Goal: Task Accomplishment & Management: Use online tool/utility

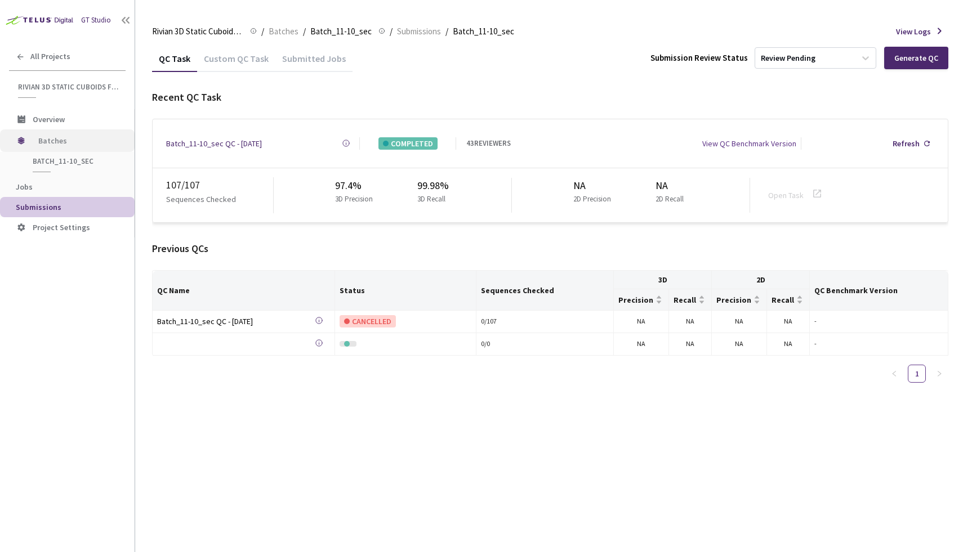
click at [65, 132] on span "Batches" at bounding box center [76, 140] width 77 height 23
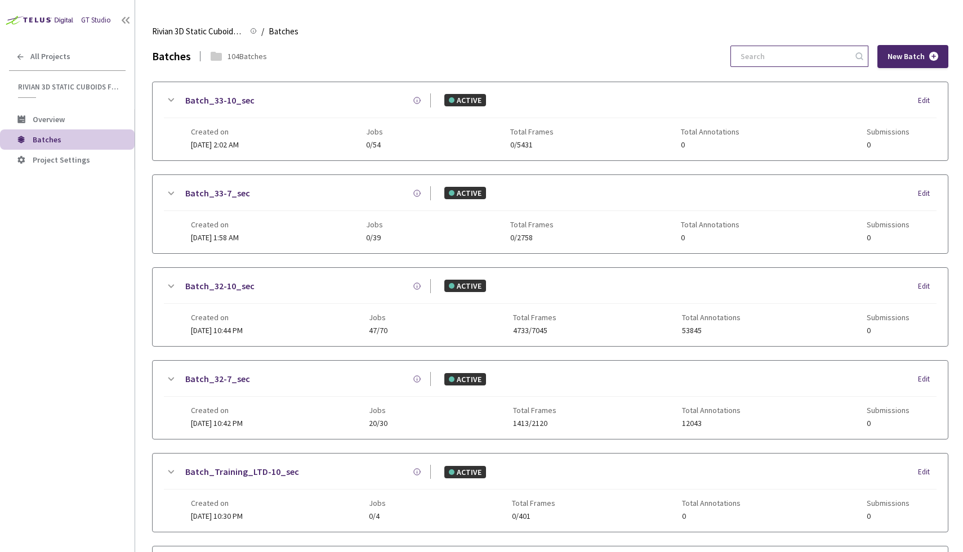
click at [797, 61] on input at bounding box center [794, 56] width 120 height 20
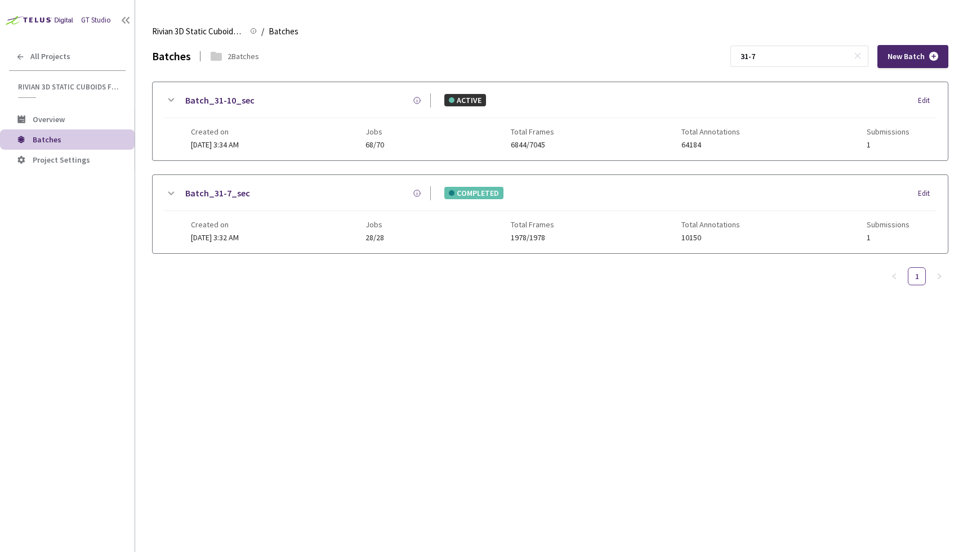
type input "31-7"
click at [274, 189] on div "Batch_31-7_sec" at bounding box center [303, 193] width 253 height 14
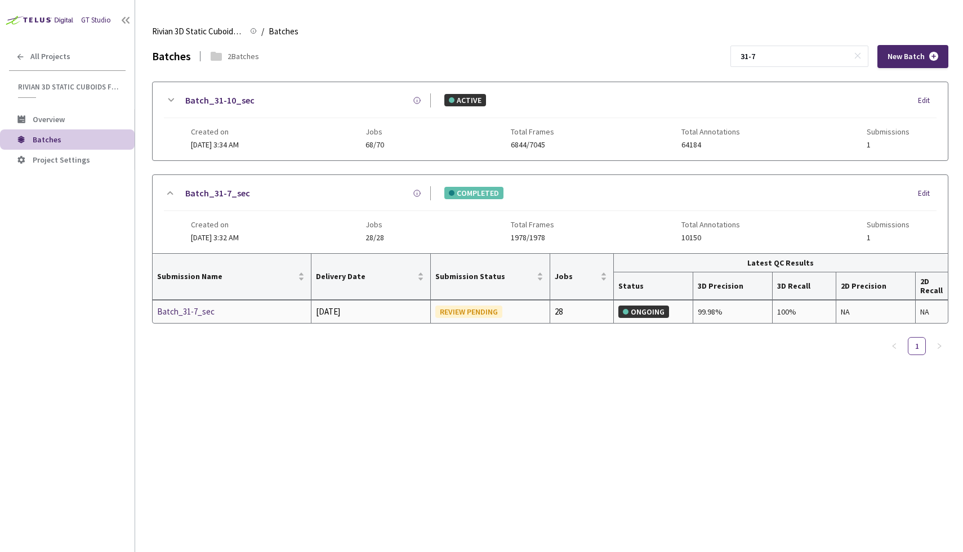
click at [197, 314] on div "Batch_31-7_sec" at bounding box center [216, 312] width 119 height 14
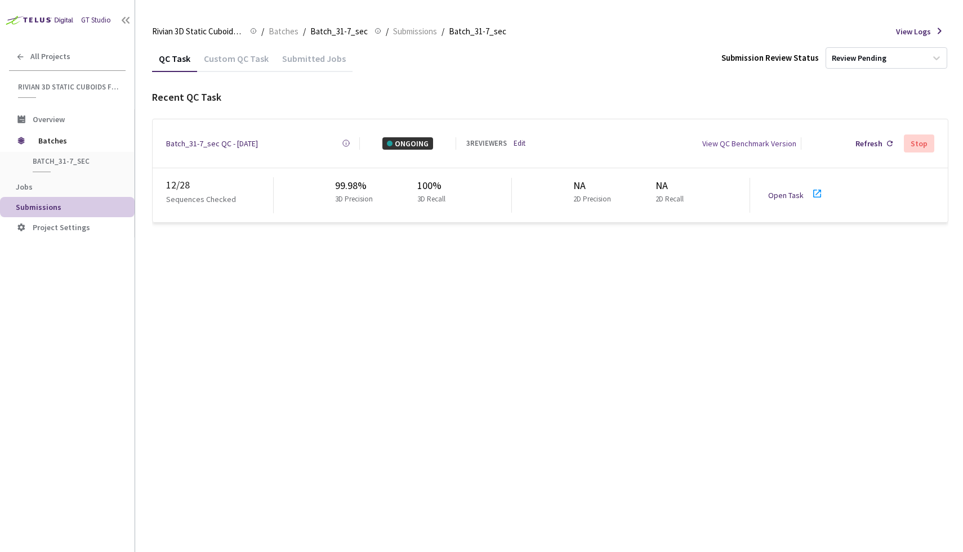
click at [797, 193] on link "Open Task" at bounding box center [785, 195] width 35 height 10
click at [792, 192] on link "Open Task" at bounding box center [785, 195] width 35 height 10
click at [520, 142] on link "Edit" at bounding box center [519, 143] width 12 height 11
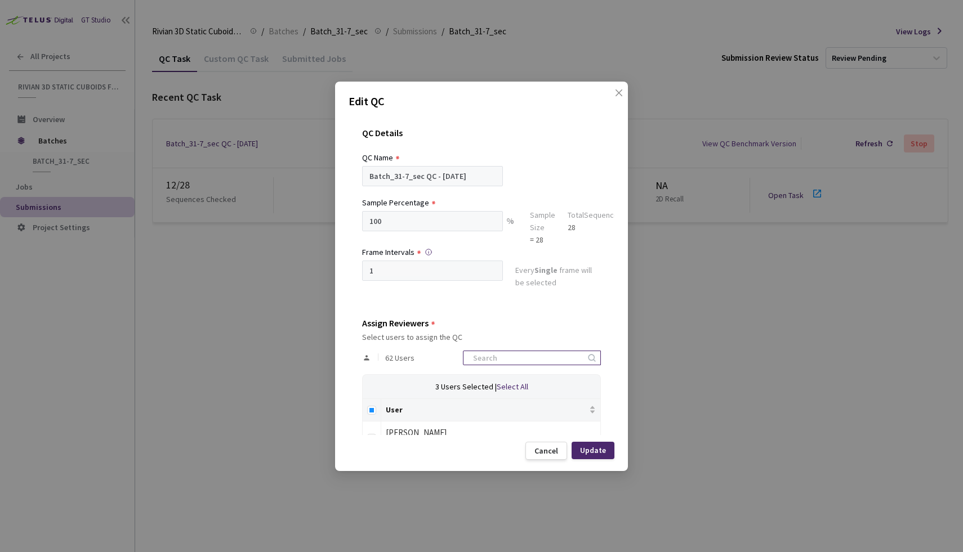
click at [516, 357] on input at bounding box center [526, 358] width 120 height 14
type input "dav"
click at [440, 430] on div "[PERSON_NAME]" at bounding box center [491, 433] width 210 height 14
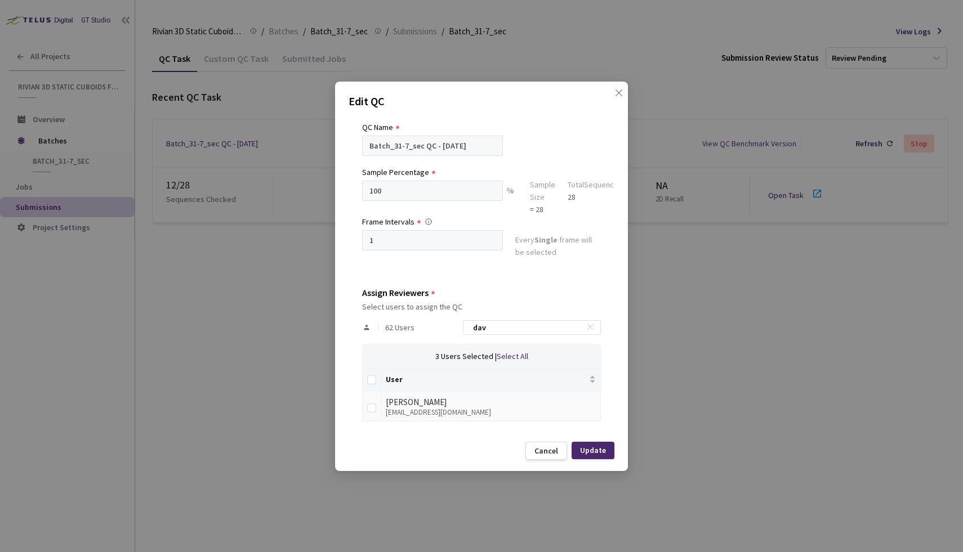
click at [377, 409] on td at bounding box center [372, 406] width 19 height 31
click at [373, 406] on input "checkbox" at bounding box center [371, 408] width 9 height 9
checkbox input "true"
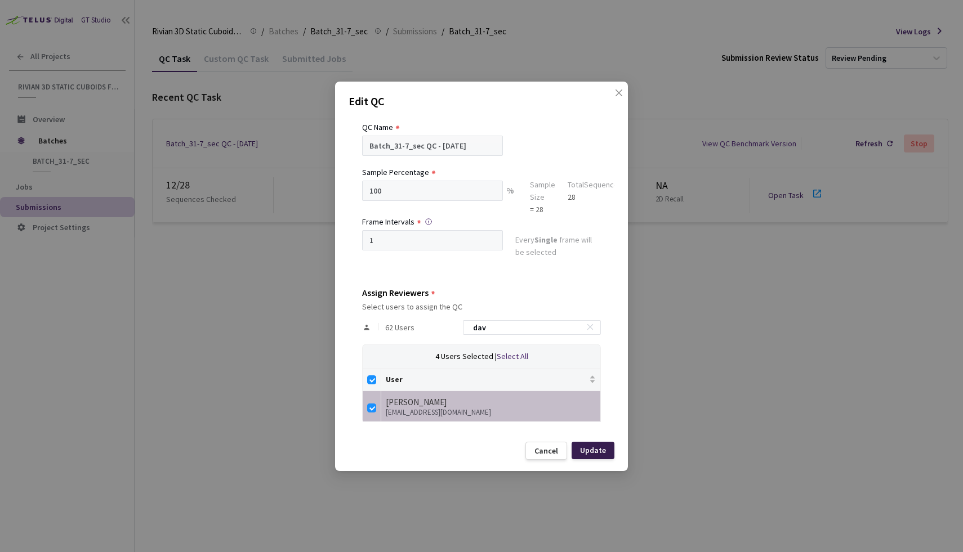
click at [609, 446] on div "Update" at bounding box center [592, 450] width 43 height 17
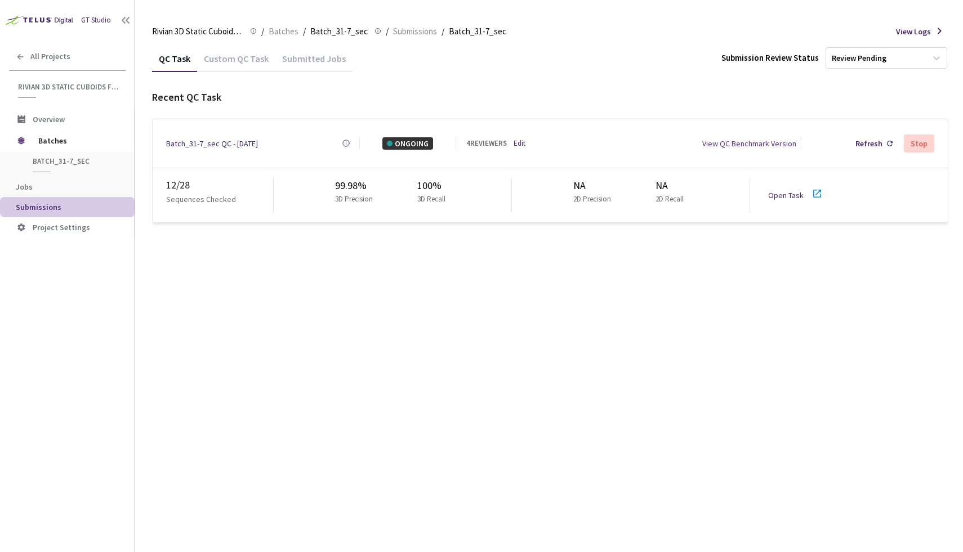
click at [783, 194] on link "Open Task" at bounding box center [785, 195] width 35 height 10
